Goal: Task Accomplishment & Management: Manage account settings

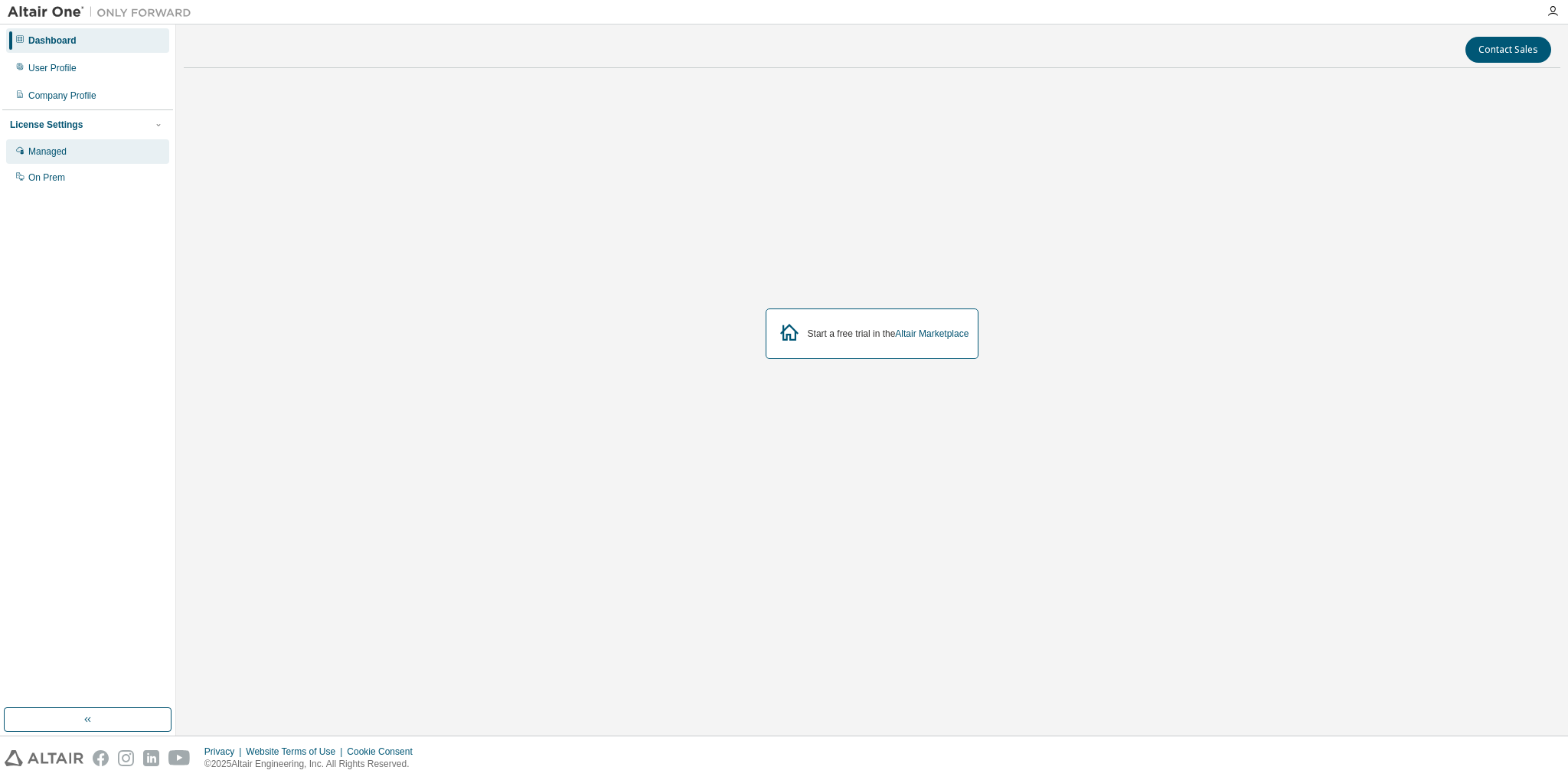
click at [92, 155] on div "Managed" at bounding box center [87, 151] width 163 height 25
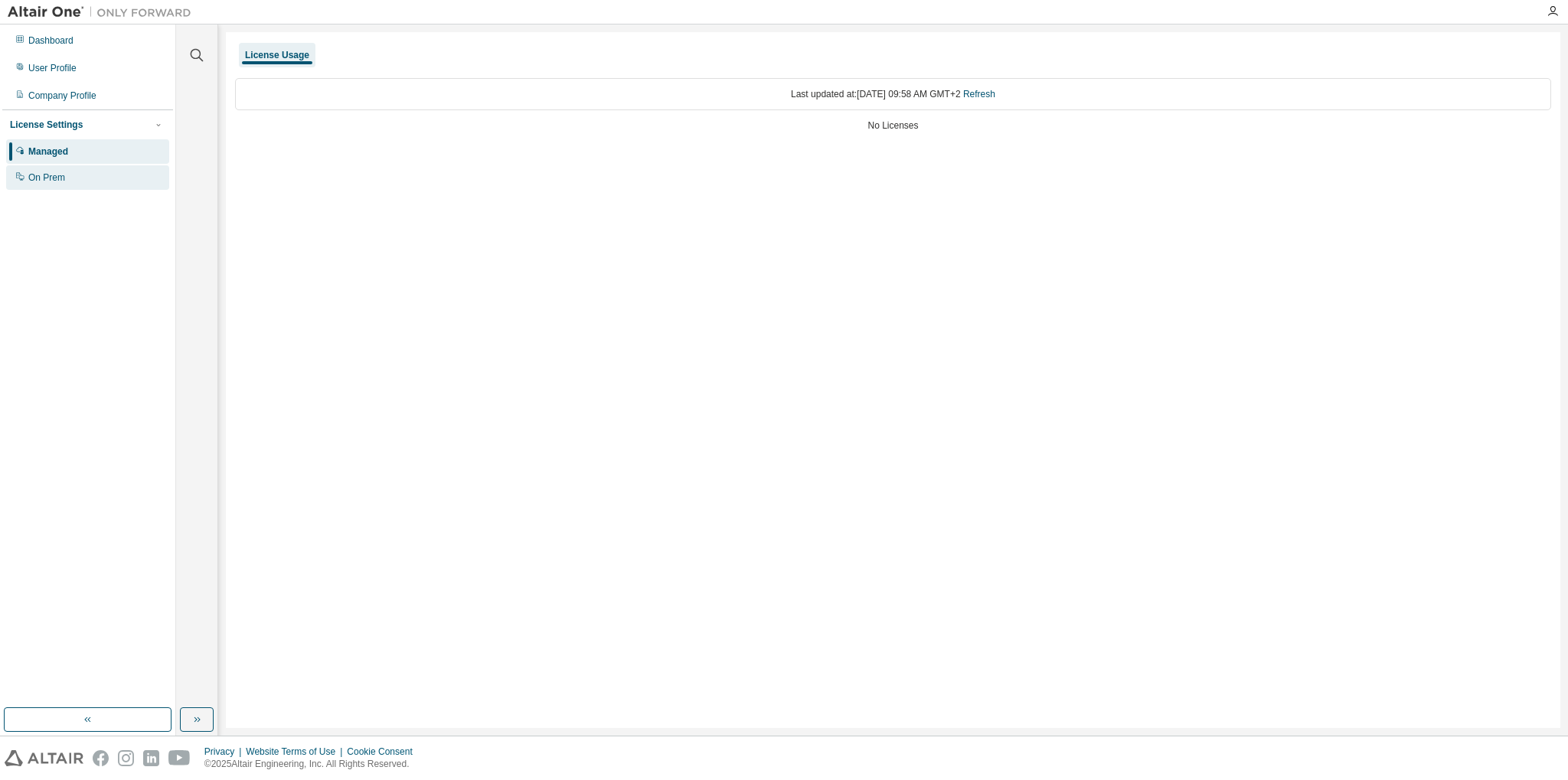
click at [89, 180] on div "On Prem" at bounding box center [87, 177] width 163 height 25
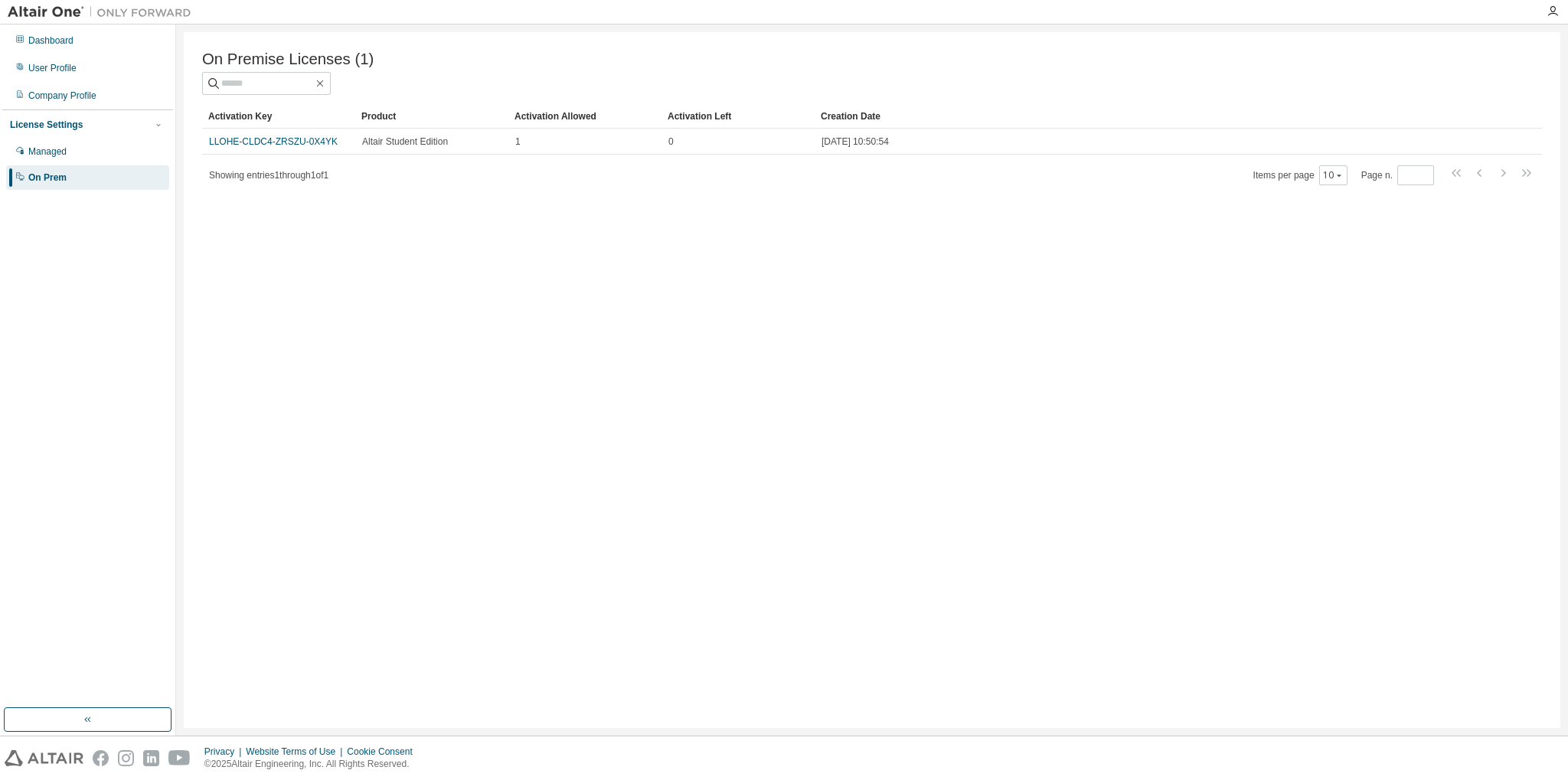
click at [53, 10] on img at bounding box center [103, 12] width 192 height 15
click at [514, 320] on div "On Premise Licenses (1) Clear Load Save Save As Field Operator Value Select fil…" at bounding box center [871, 380] width 1376 height 696
click at [657, 366] on div "On Premise Licenses (1) Clear Load Save Save As Field Operator Value Select fil…" at bounding box center [871, 380] width 1376 height 696
click at [1039, 359] on div "On Premise Licenses (1) Clear Load Save Save As Field Operator Value Select fil…" at bounding box center [871, 380] width 1376 height 696
click at [757, 369] on div "On Premise Licenses (1) Clear Load Save Save As Field Operator Value Select fil…" at bounding box center [871, 380] width 1376 height 696
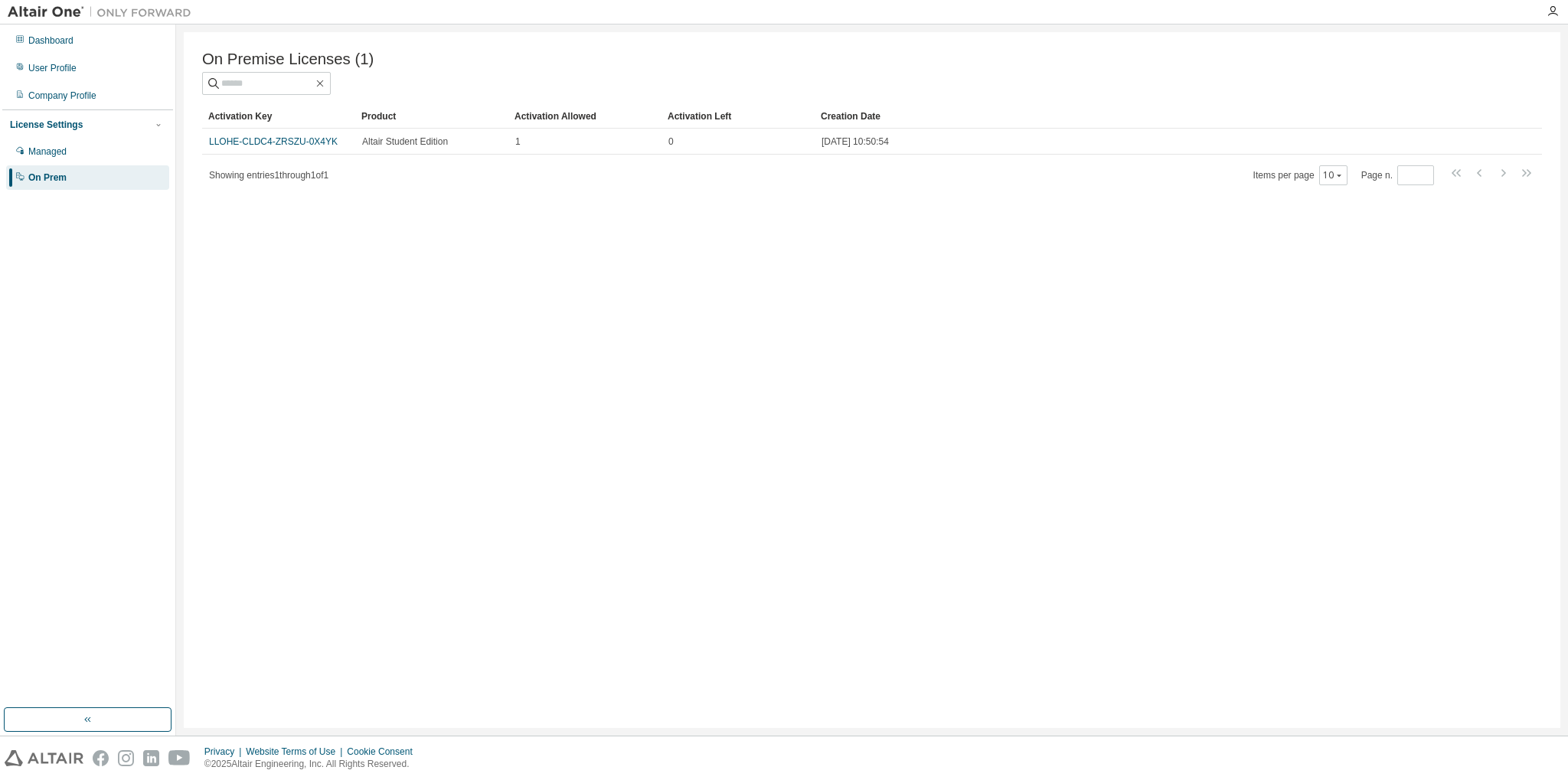
click at [1189, 220] on div "On Premise Licenses (1) Clear Load Save Save As Field Operator Value Select fil…" at bounding box center [871, 380] width 1376 height 696
click at [78, 156] on div "Managed" at bounding box center [87, 151] width 163 height 25
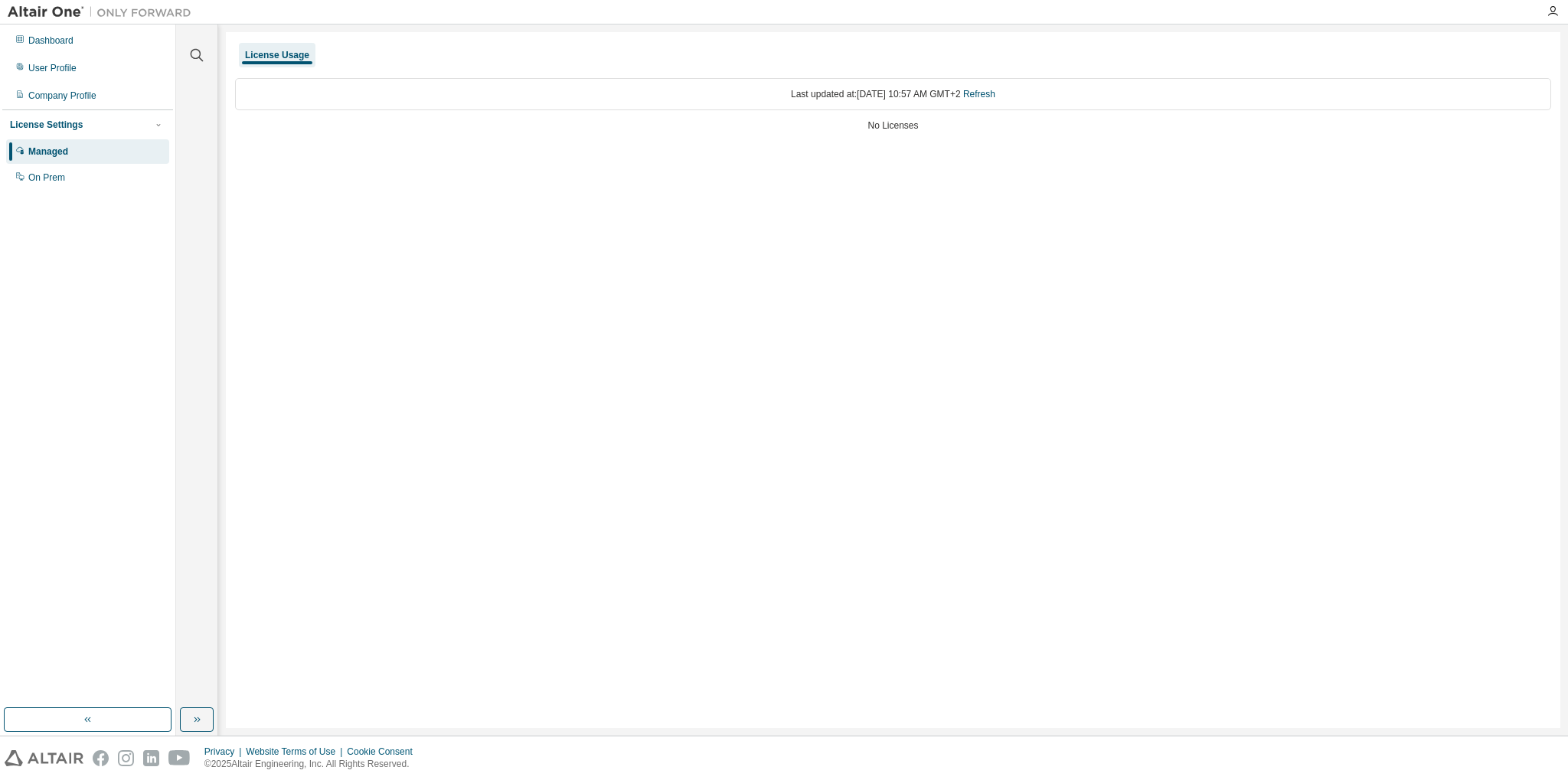
click at [917, 123] on div "No Licenses" at bounding box center [893, 125] width 1316 height 12
click at [289, 49] on div "License Usage" at bounding box center [277, 55] width 65 height 12
click at [289, 56] on div "License Usage" at bounding box center [277, 55] width 65 height 12
click at [646, 167] on div "License Usage Last updated at: Fri 2025-08-29 10:57 AM GMT+2 Refresh No Licenses" at bounding box center [892, 380] width 1334 height 696
click at [136, 129] on div "License Settings" at bounding box center [87, 125] width 155 height 14
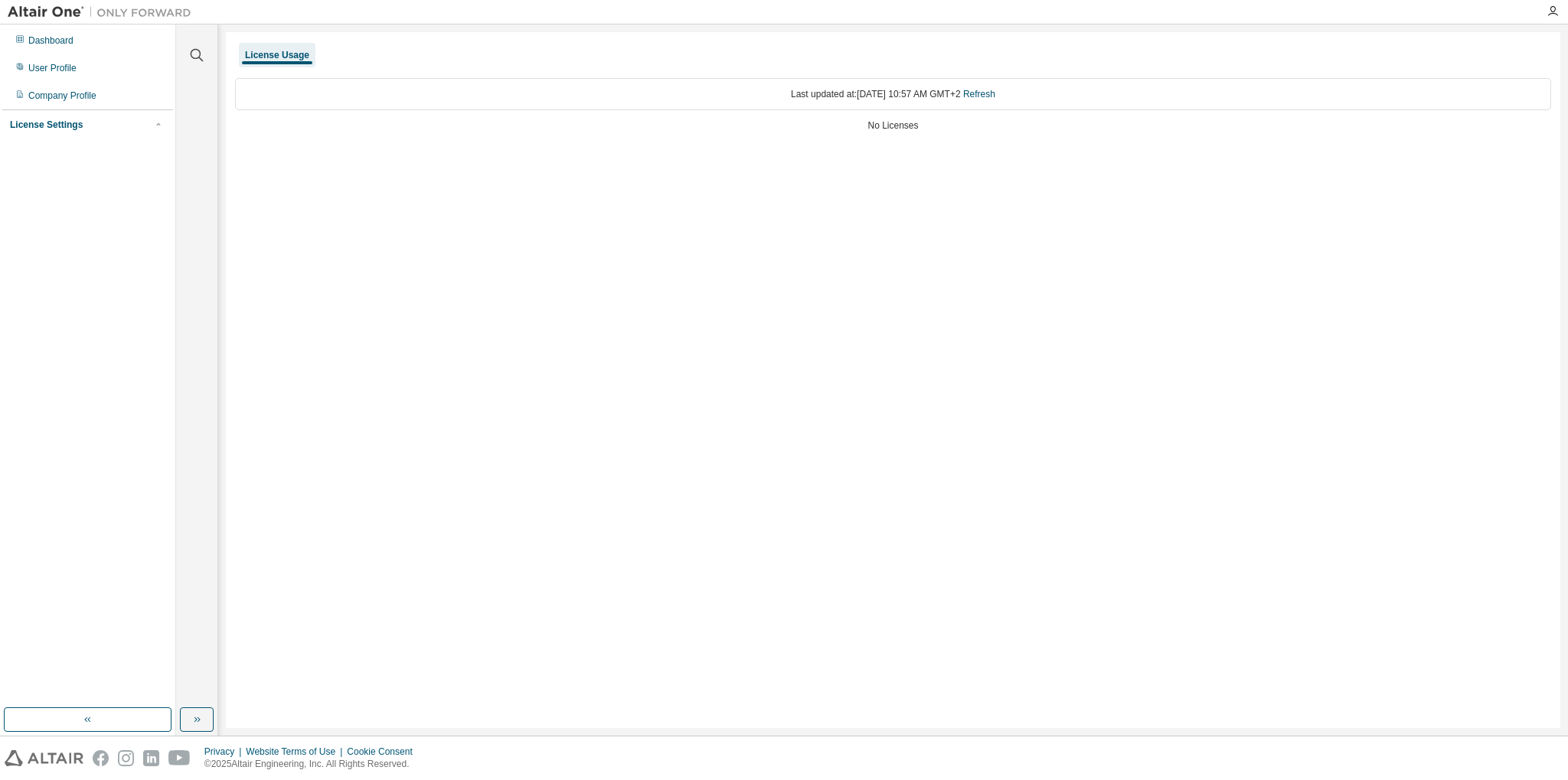
click at [96, 129] on div "License Settings" at bounding box center [87, 125] width 155 height 14
click at [87, 176] on div "On Prem" at bounding box center [87, 177] width 163 height 25
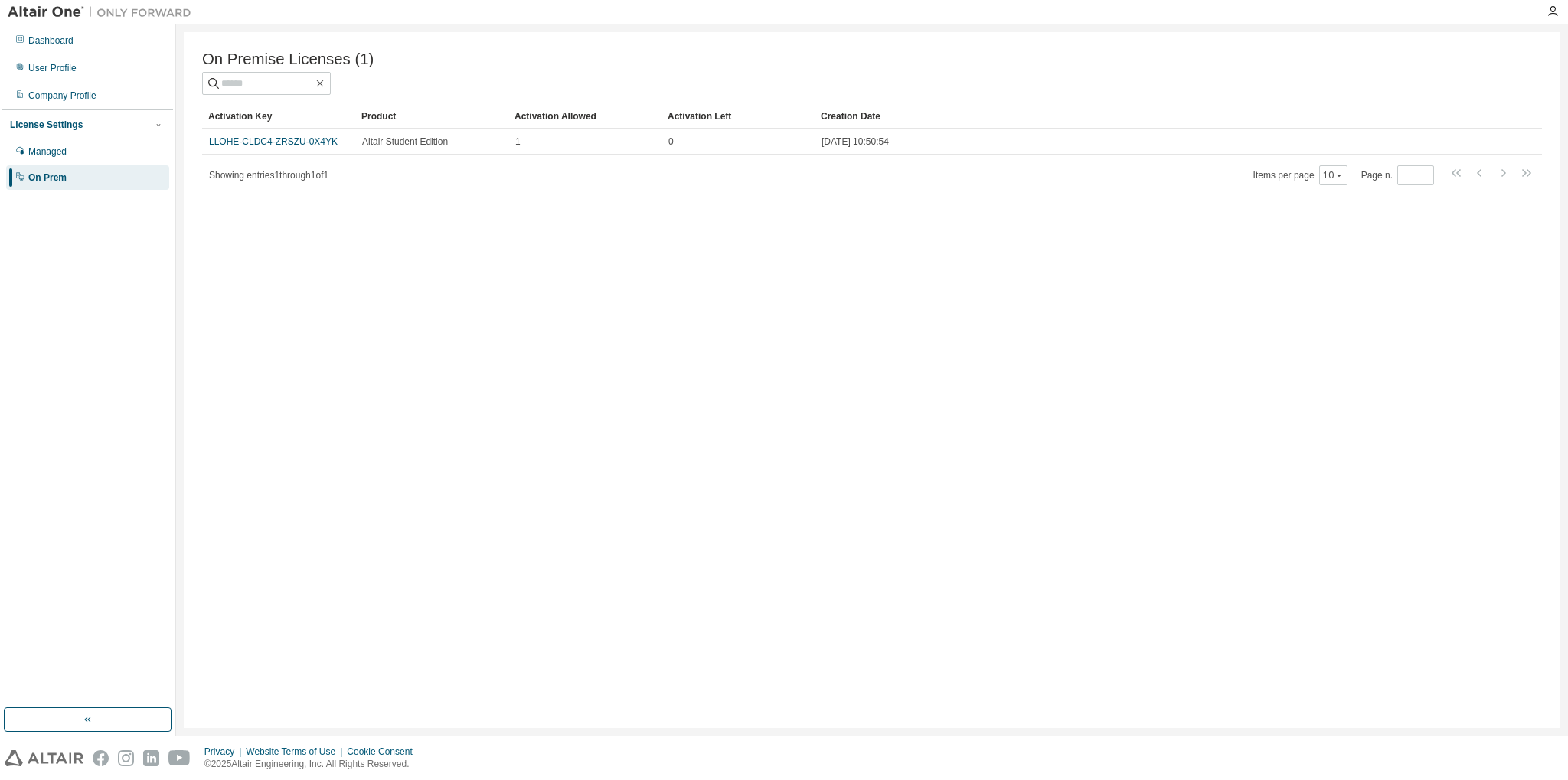
click at [100, 117] on div "License Settings Managed On Prem" at bounding box center [87, 150] width 171 height 81
click at [107, 103] on div "Company Profile" at bounding box center [87, 95] width 163 height 25
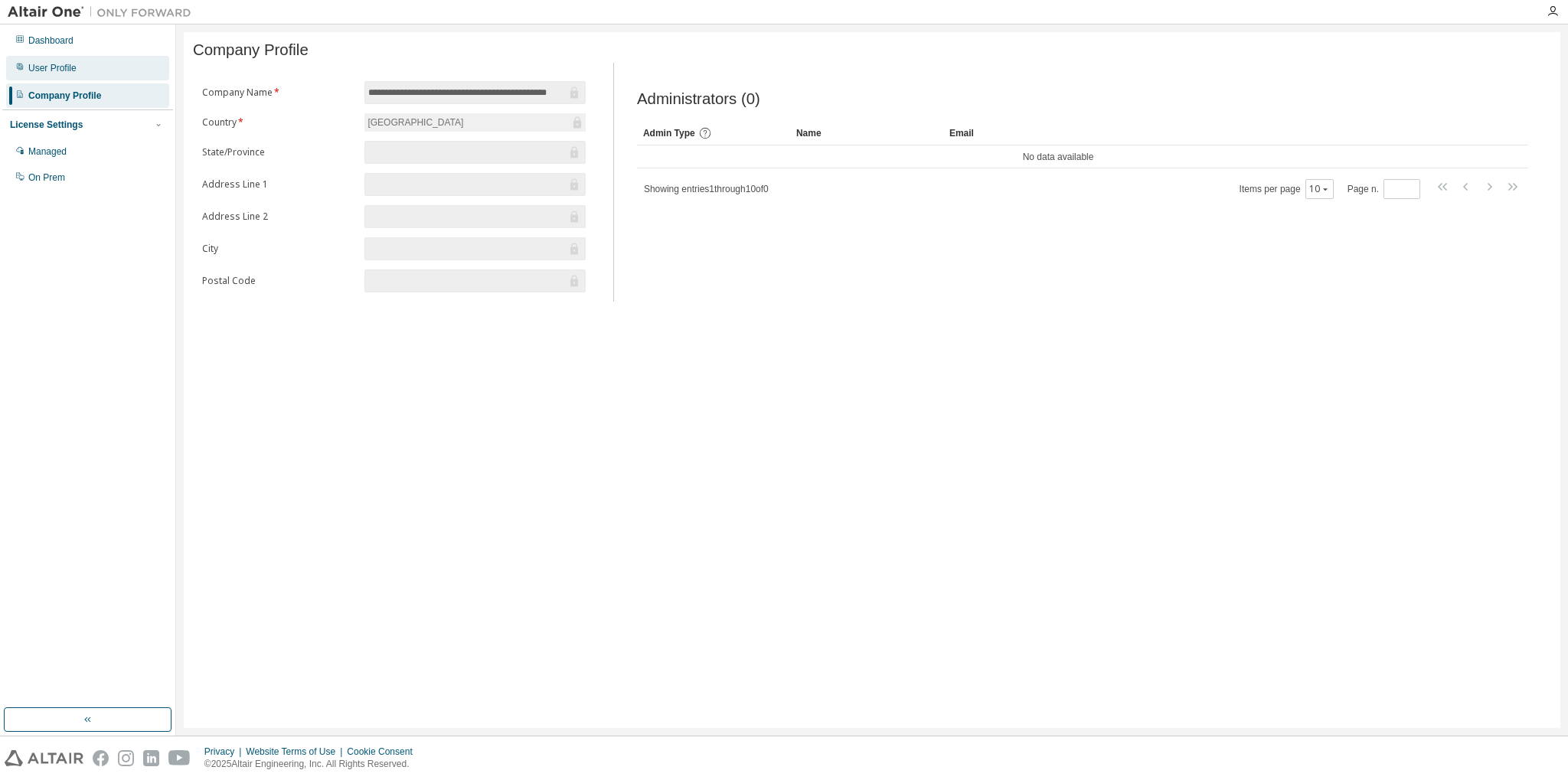
click at [118, 68] on div "User Profile" at bounding box center [87, 68] width 163 height 25
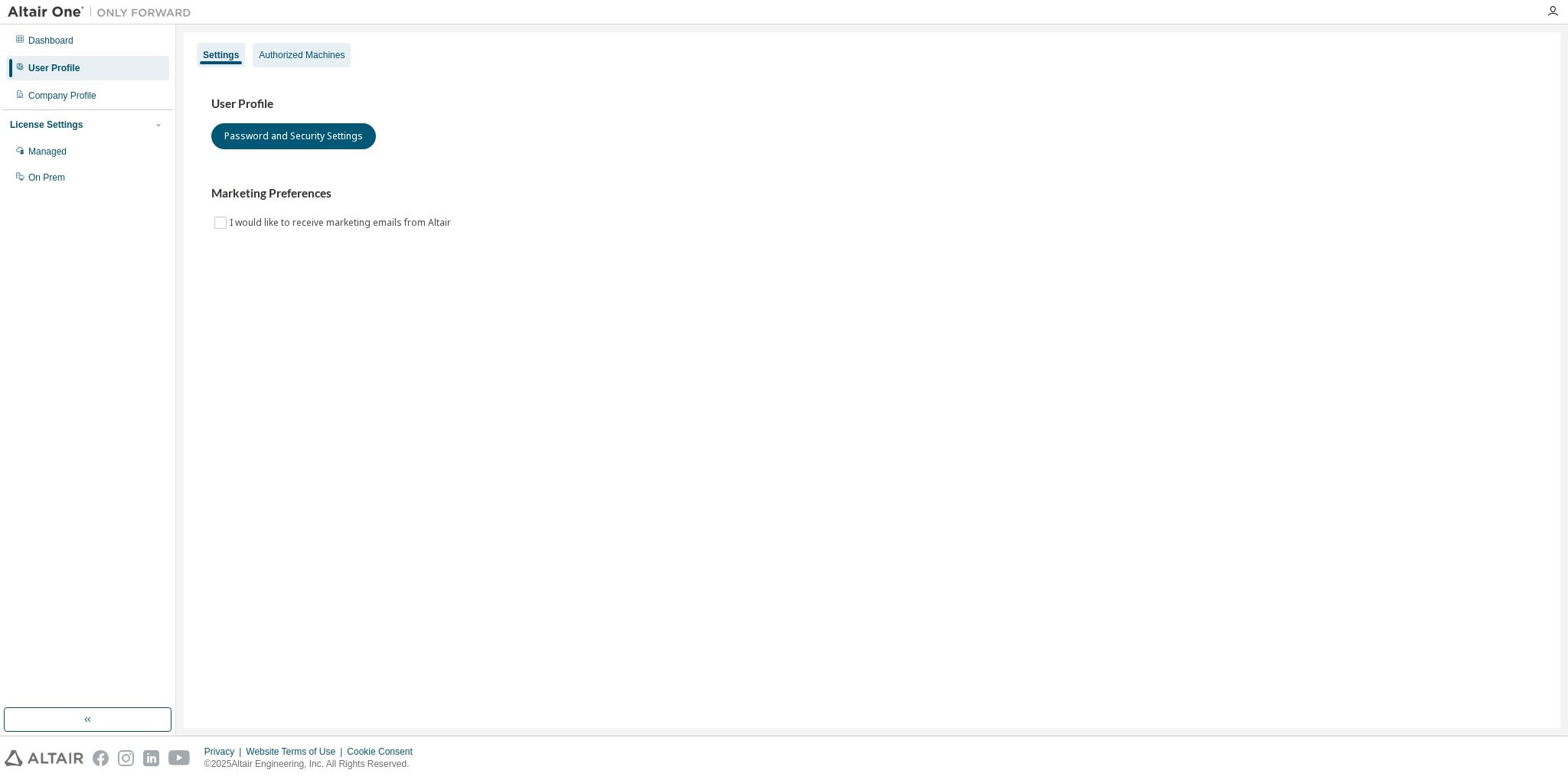
click at [304, 65] on div "Authorized Machines" at bounding box center [301, 55] width 98 height 25
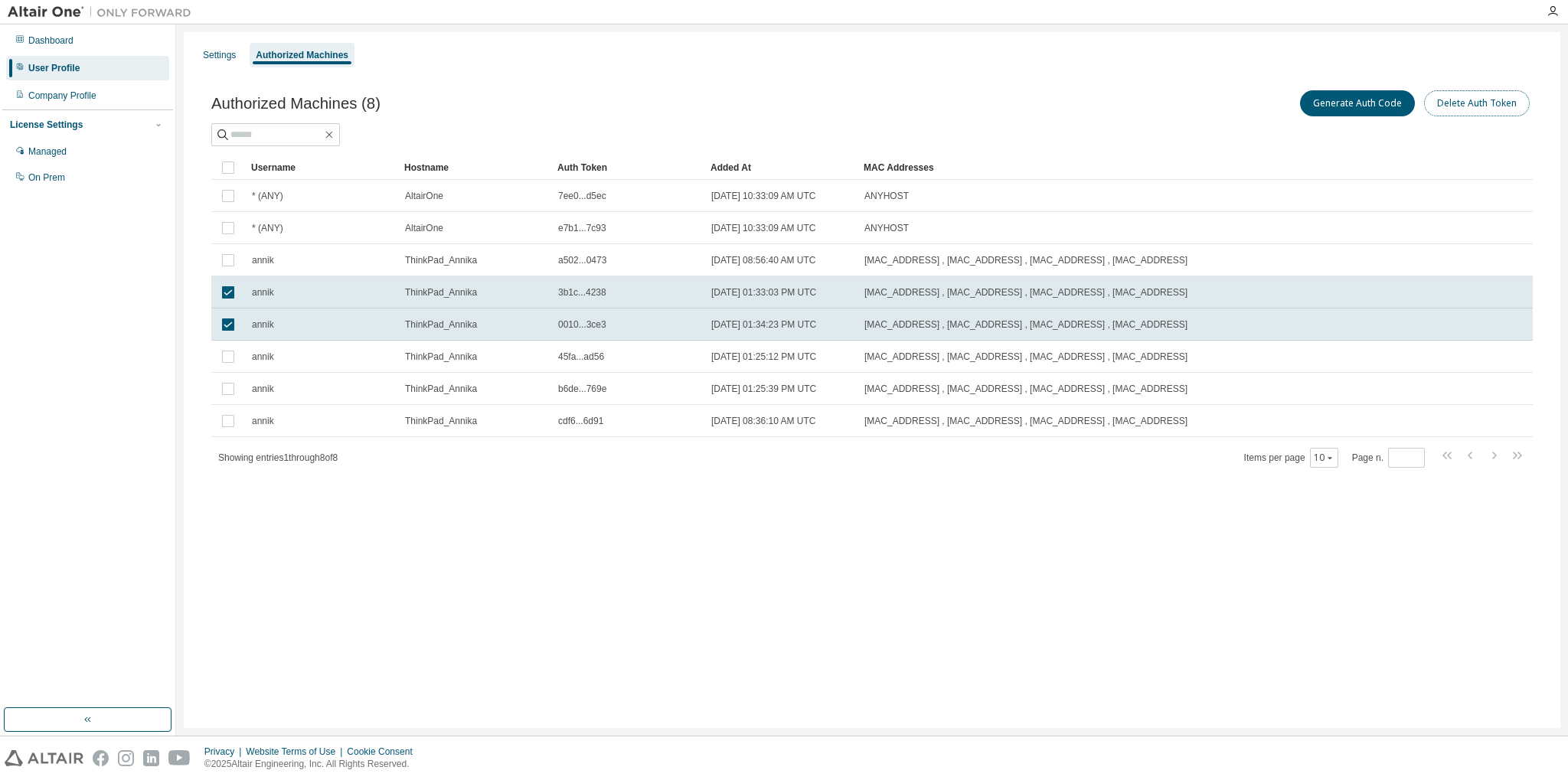
click at [1456, 102] on button "Delete Auth Token" at bounding box center [1477, 103] width 105 height 26
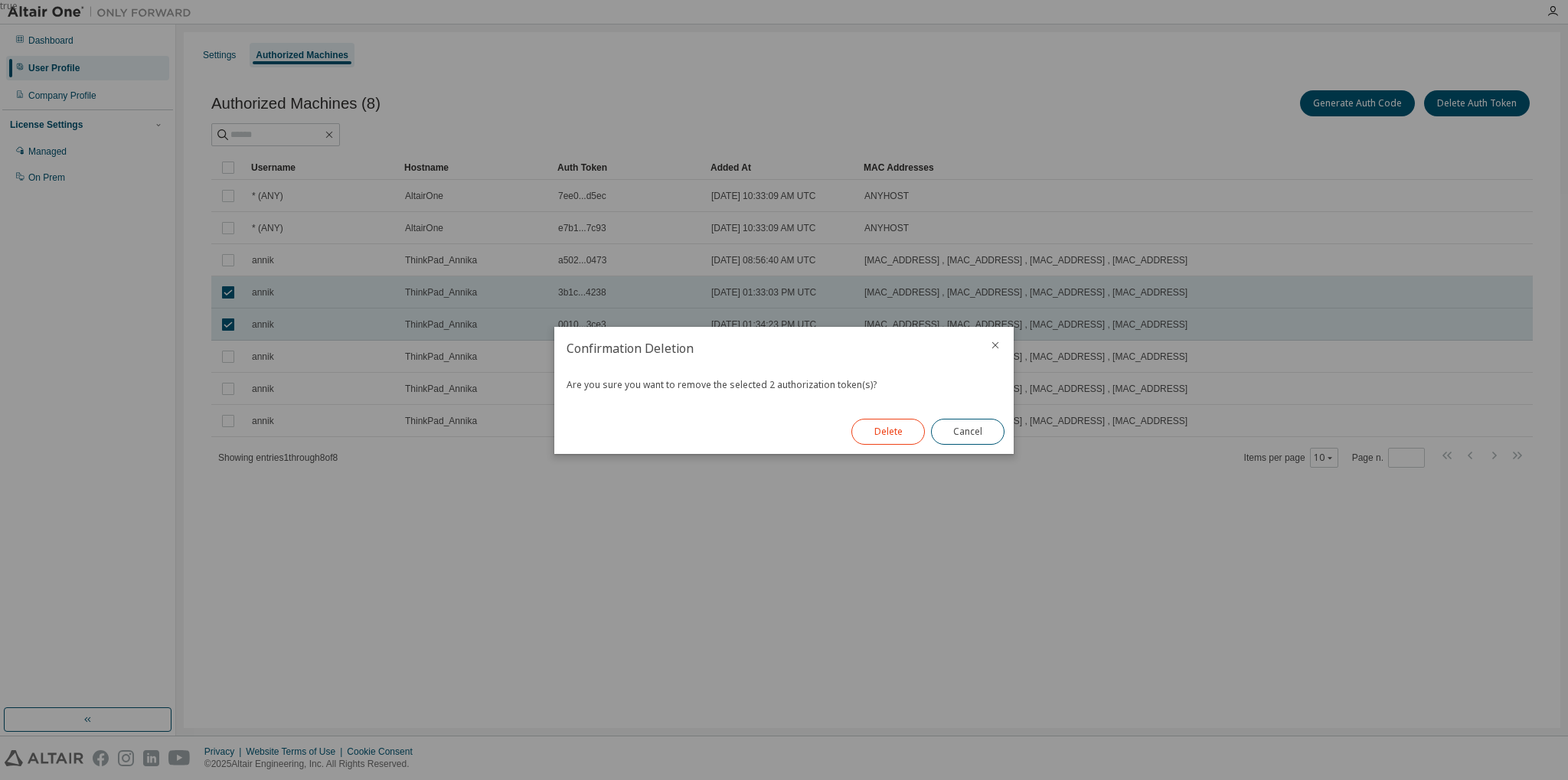
click at [889, 433] on button "Delete" at bounding box center [888, 431] width 74 height 26
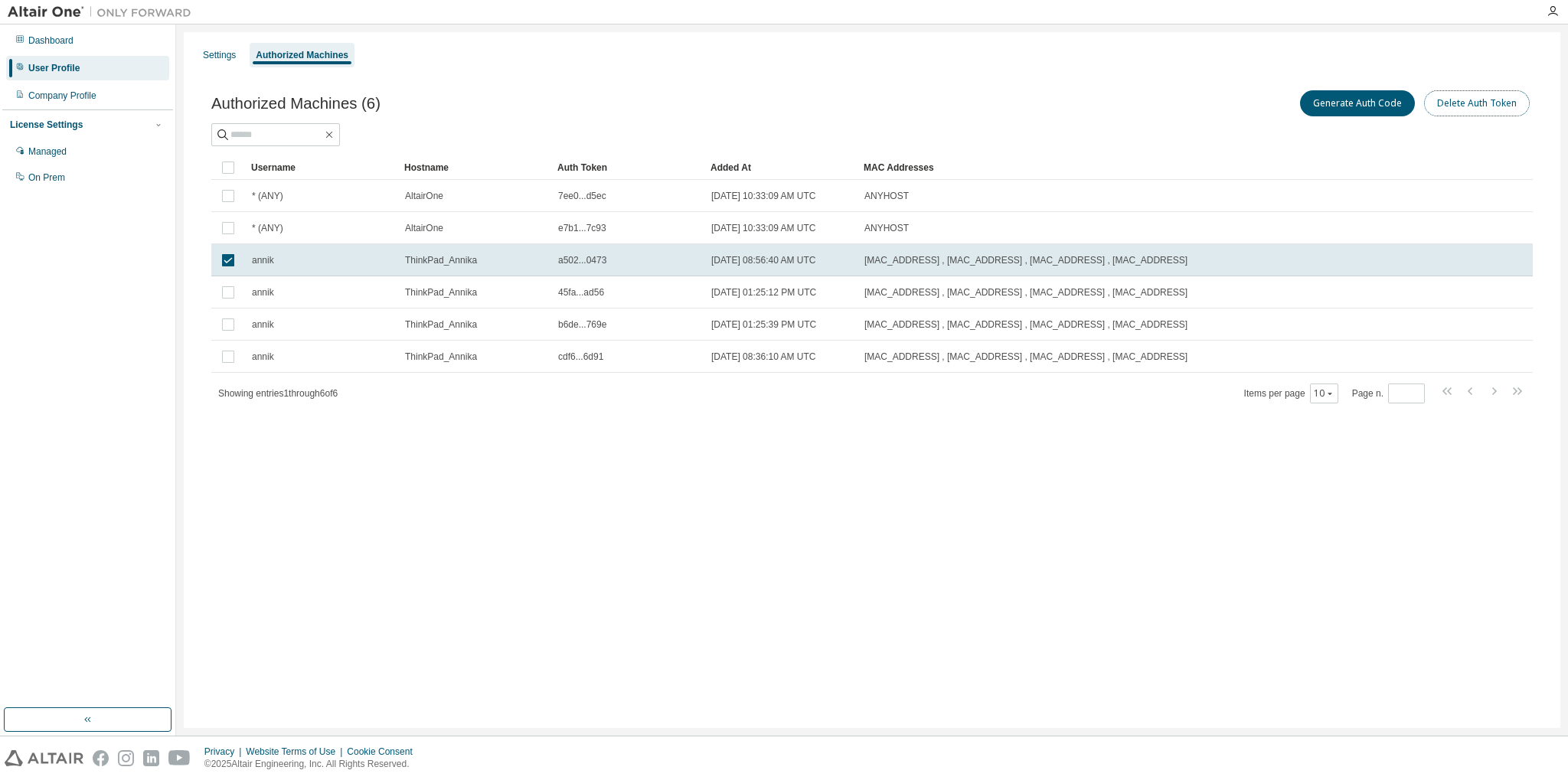
click at [1473, 109] on button "Delete Auth Token" at bounding box center [1477, 103] width 105 height 26
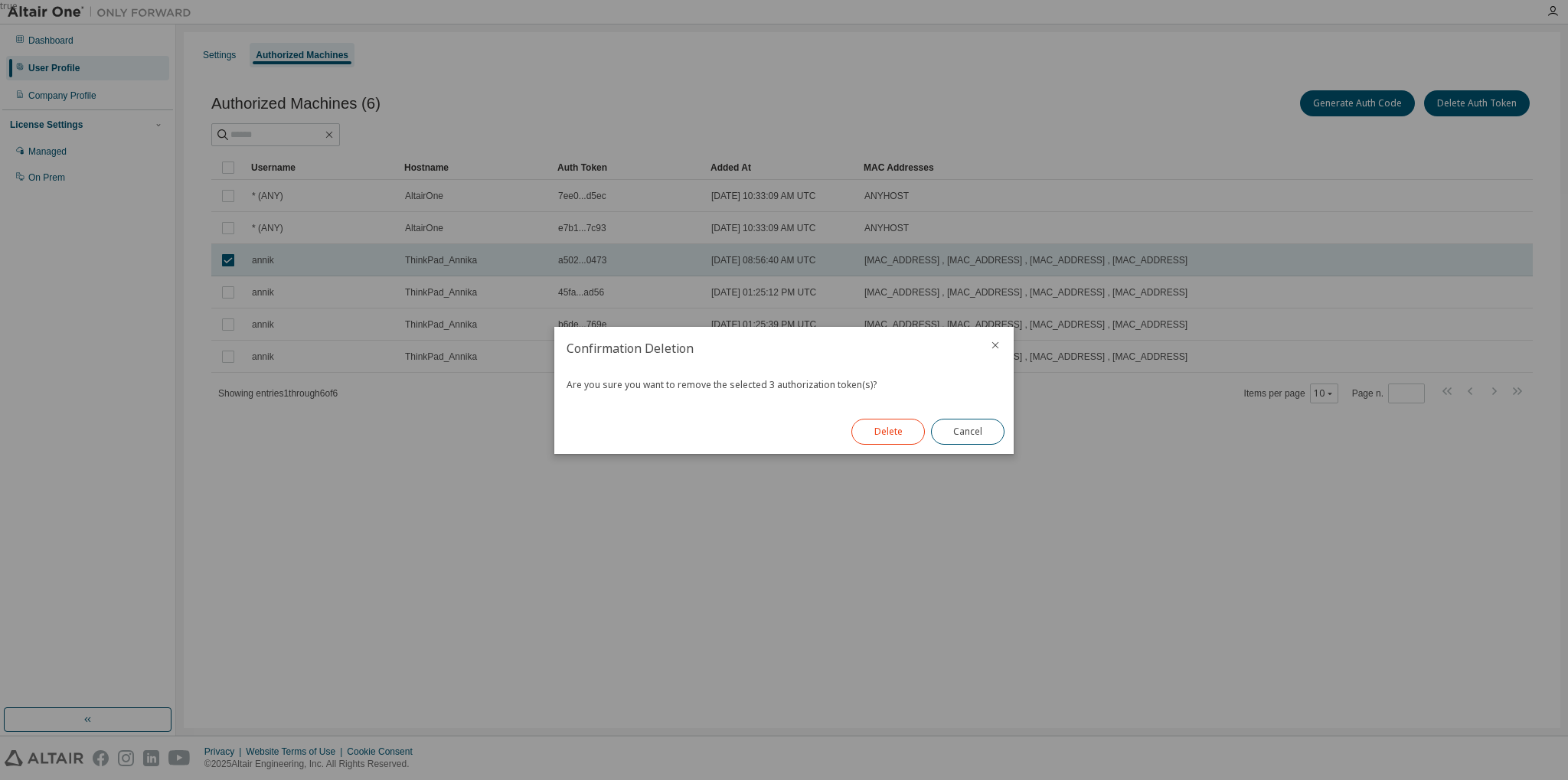
click at [901, 434] on button "Delete" at bounding box center [888, 431] width 74 height 26
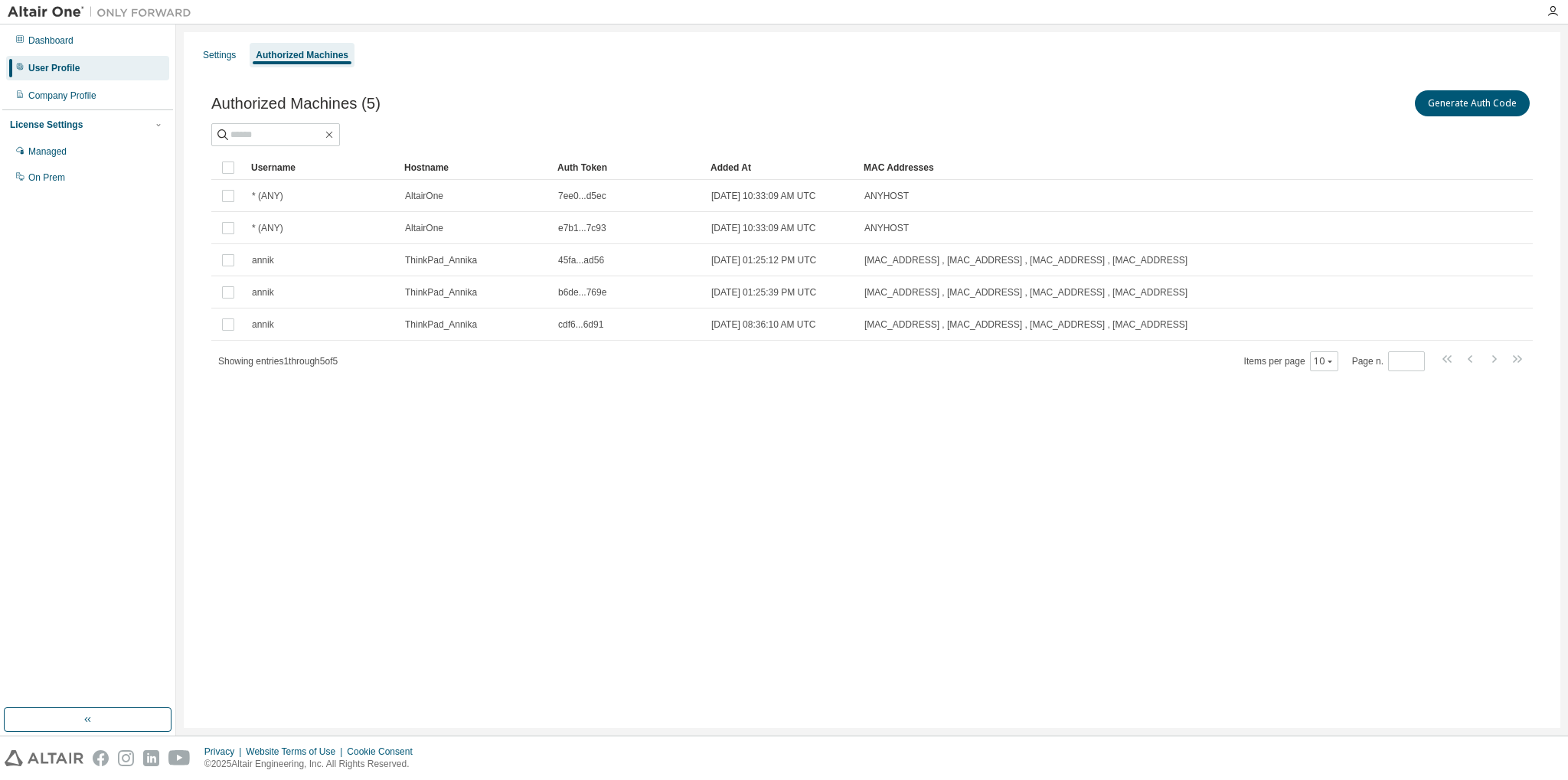
click at [1036, 484] on div "Settings Authorized Machines Authorized Machines (5) Generate Auth Code Clear L…" at bounding box center [871, 380] width 1376 height 696
click at [745, 418] on div "Settings Authorized Machines Authorized Machines (5) Generate Auth Code Clear L…" at bounding box center [871, 380] width 1376 height 696
